Goal: Task Accomplishment & Management: Manage account settings

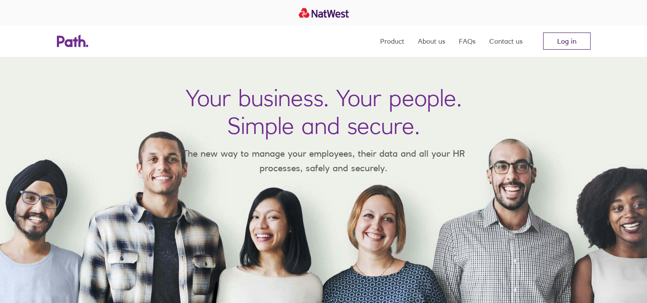
click at [568, 41] on link "Log in" at bounding box center [566, 40] width 47 height 17
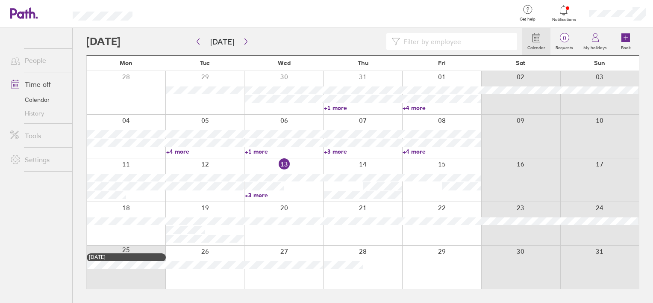
click at [568, 9] on icon at bounding box center [564, 10] width 10 height 10
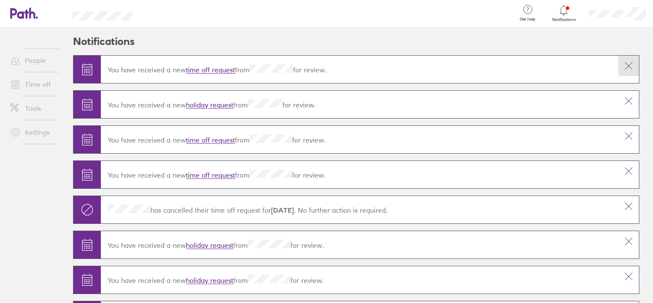
click at [624, 65] on icon at bounding box center [629, 66] width 10 height 10
